Goal: Task Accomplishment & Management: Manage account settings

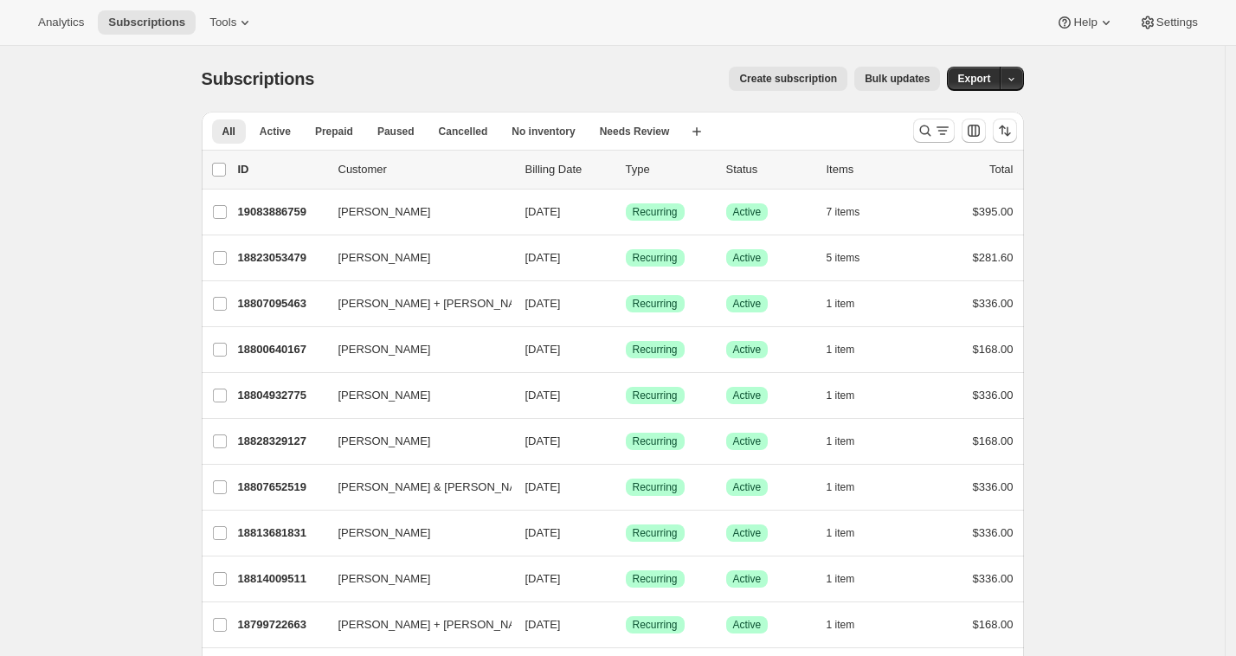
click at [427, 68] on div "Create subscription Bulk updates" at bounding box center [637, 79] width 605 height 24
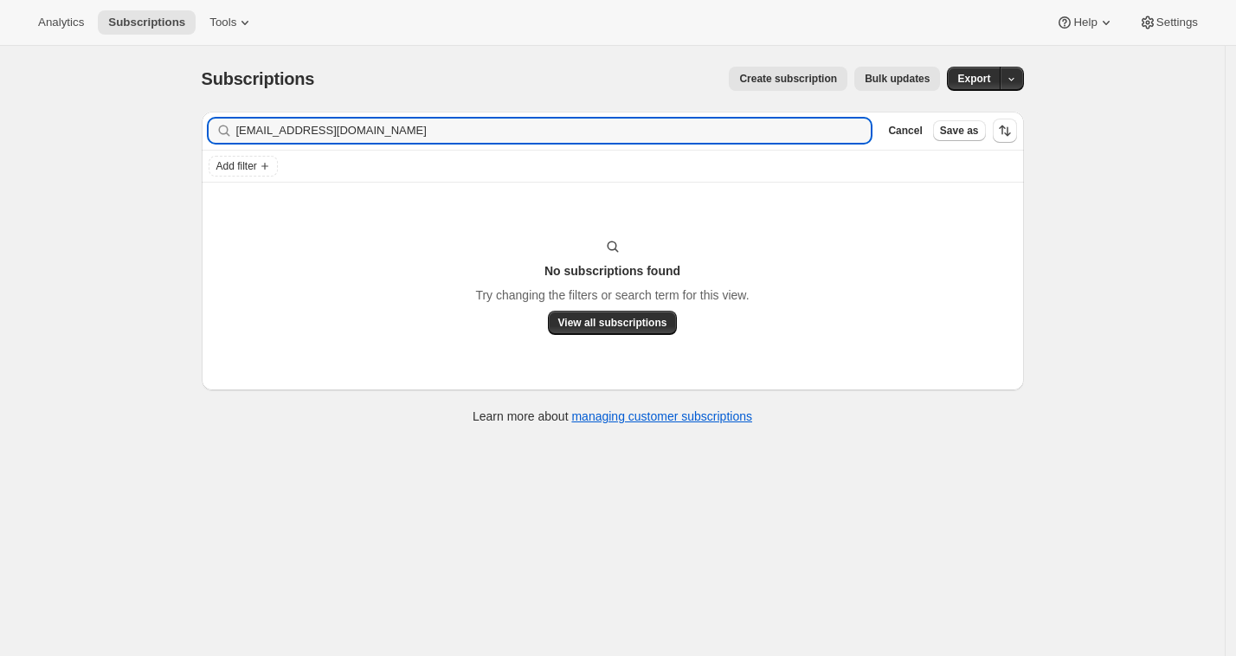
type input "[EMAIL_ADDRESS][DOMAIN_NAME]"
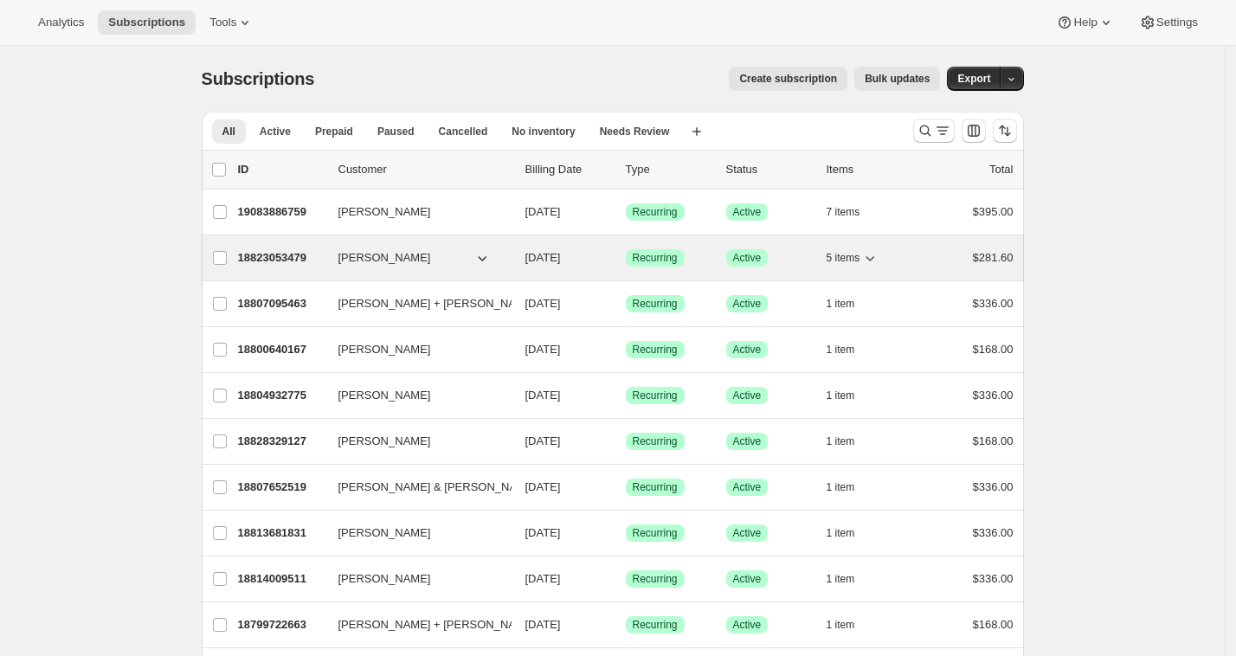
click at [273, 256] on p "18823053479" at bounding box center [281, 257] width 87 height 17
